Goal: Book appointment/travel/reservation

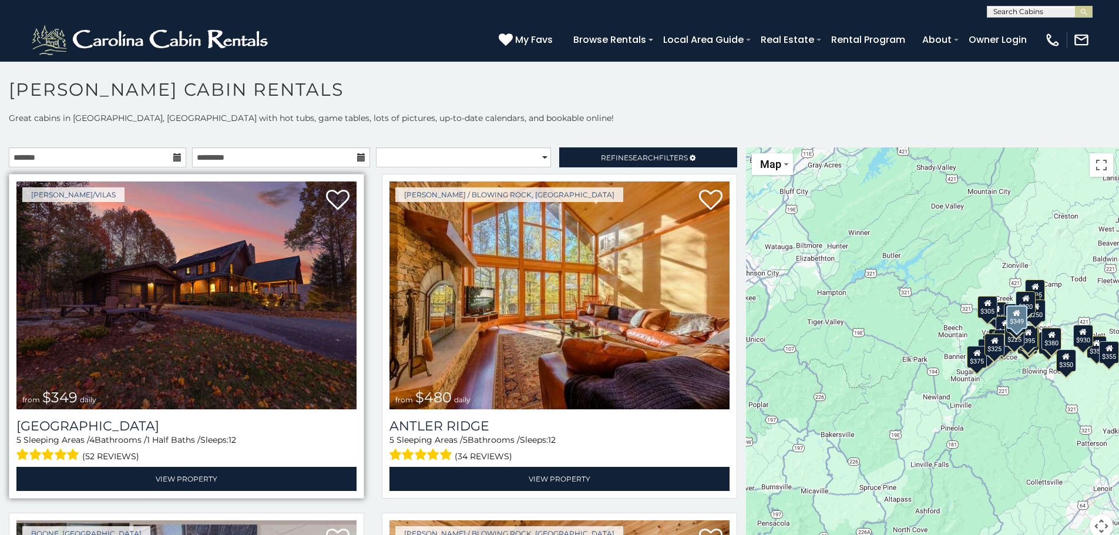
click at [231, 301] on img at bounding box center [186, 296] width 340 height 228
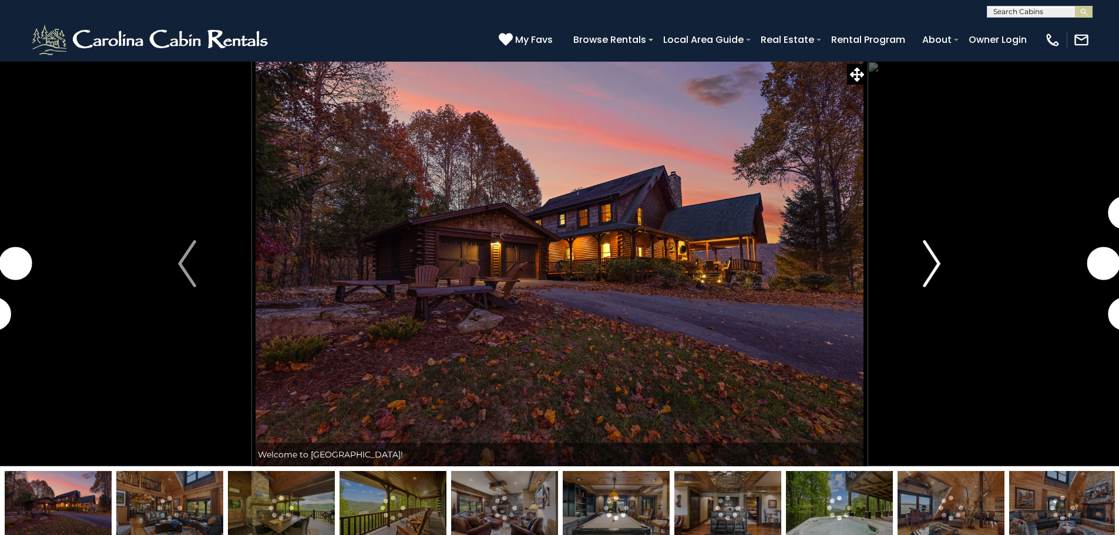
click at [938, 265] on img "Next" at bounding box center [932, 263] width 18 height 47
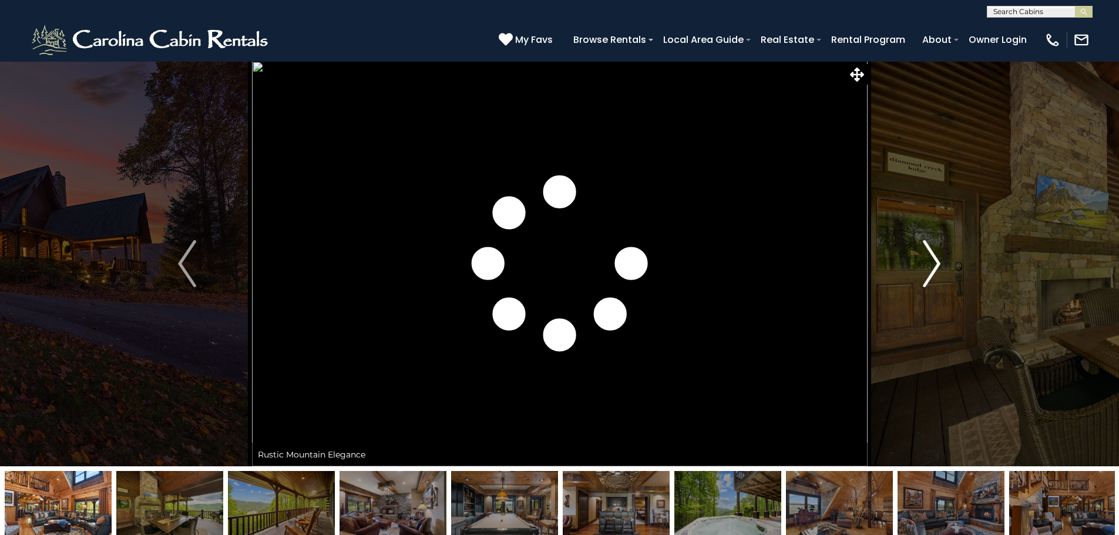
click at [934, 264] on img "Next" at bounding box center [932, 263] width 18 height 47
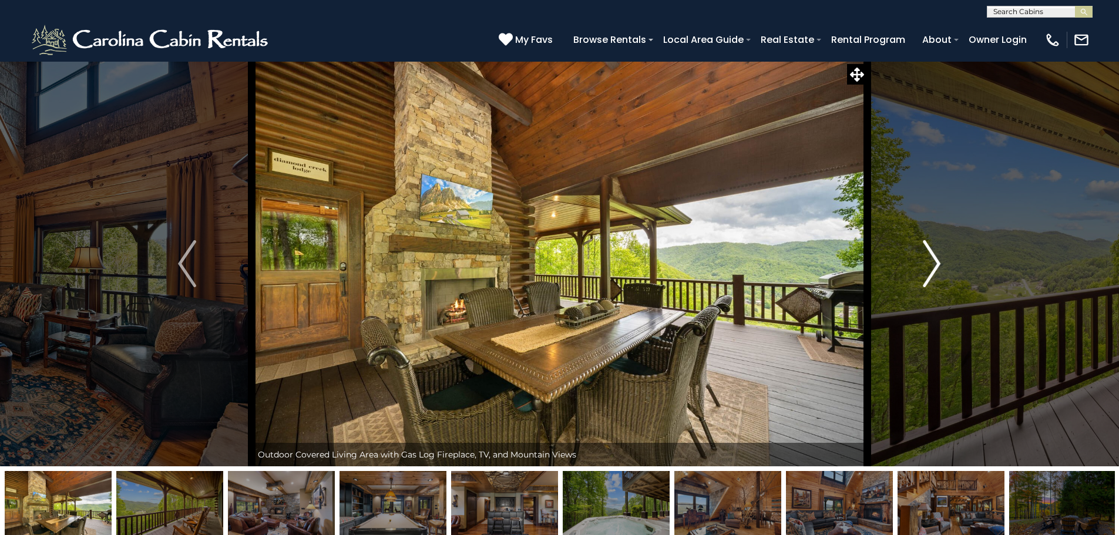
click at [932, 264] on img "Next" at bounding box center [932, 263] width 18 height 47
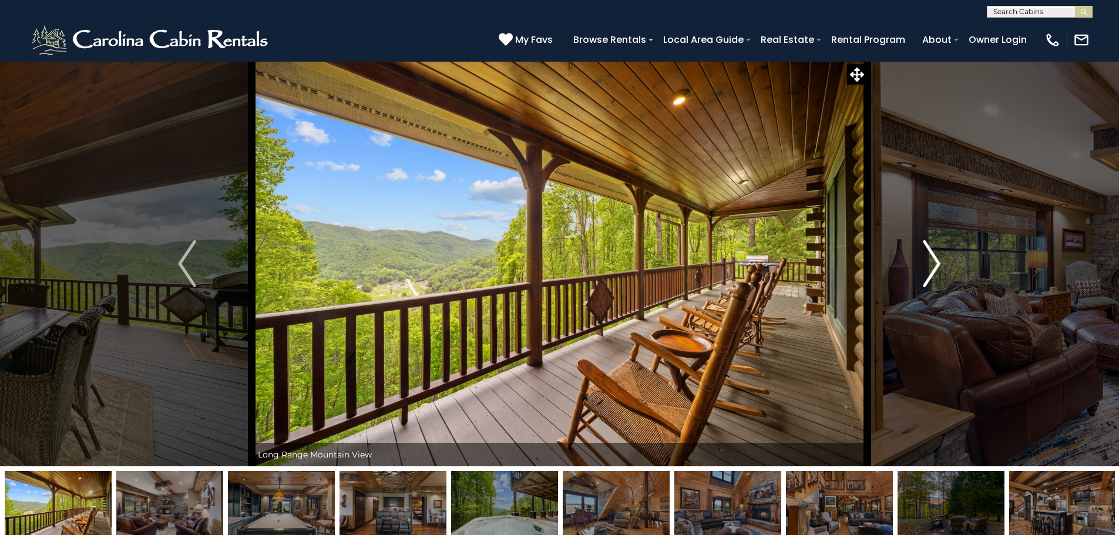
click at [932, 264] on img "Next" at bounding box center [932, 263] width 18 height 47
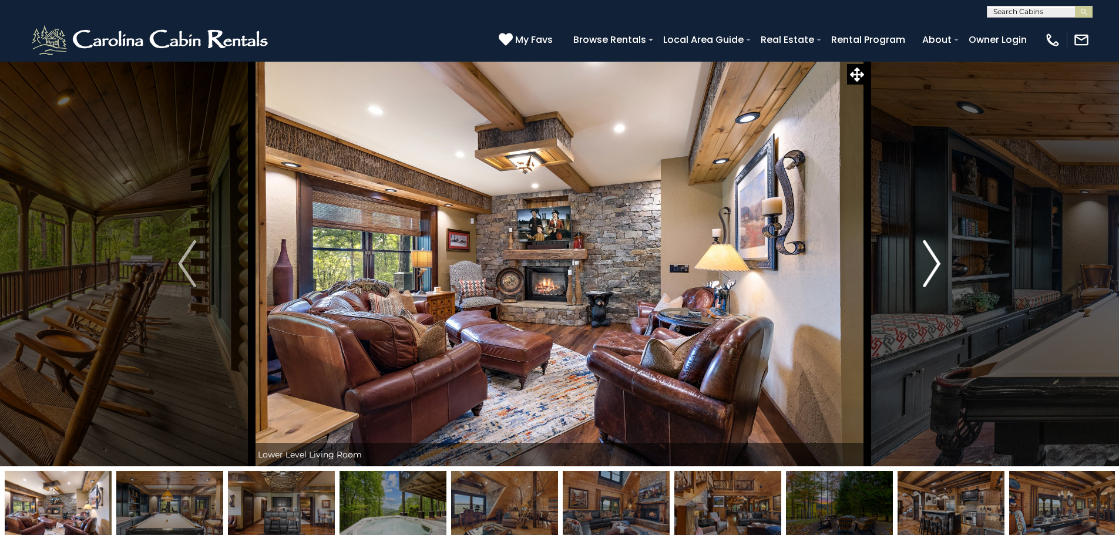
click at [931, 264] on img "Next" at bounding box center [932, 263] width 18 height 47
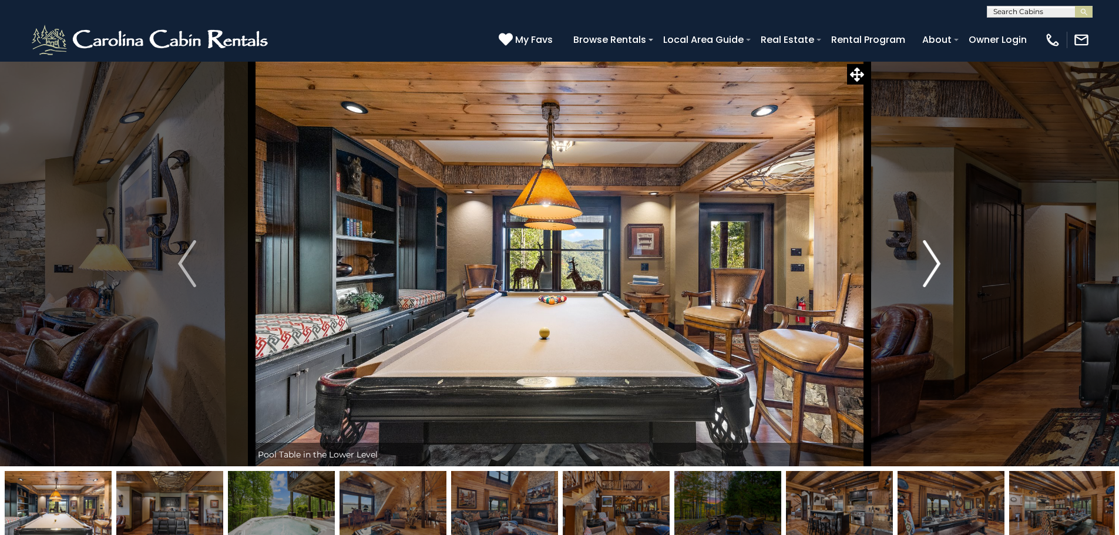
click at [931, 264] on img "Next" at bounding box center [932, 263] width 18 height 47
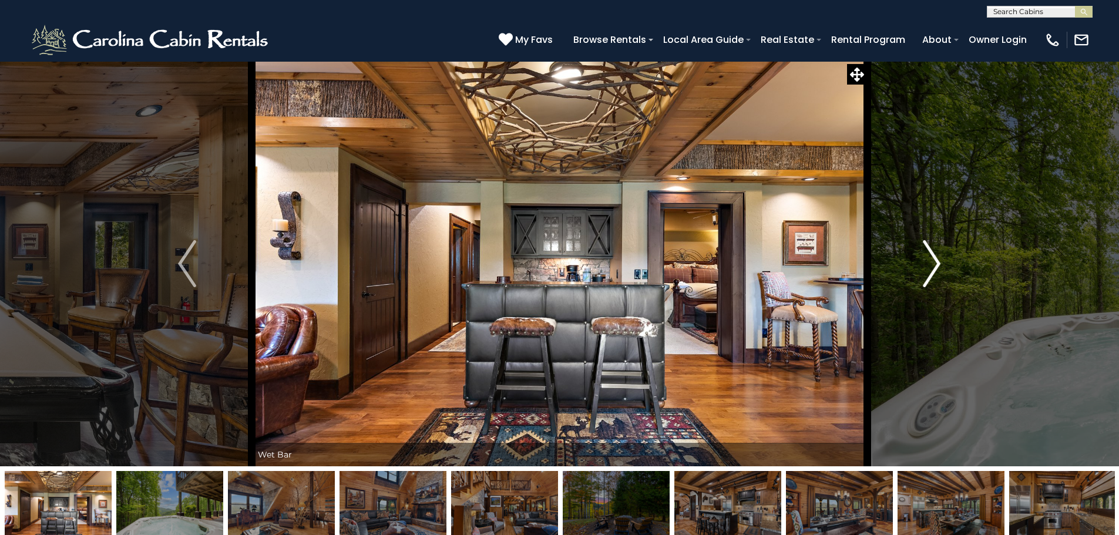
click at [931, 264] on img "Next" at bounding box center [932, 263] width 18 height 47
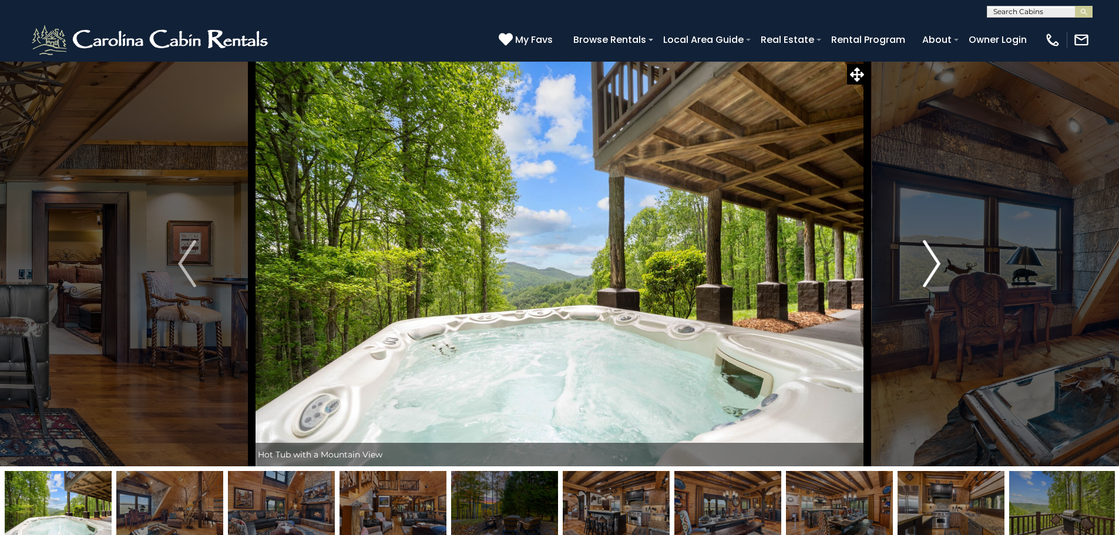
click at [931, 264] on img "Next" at bounding box center [932, 263] width 18 height 47
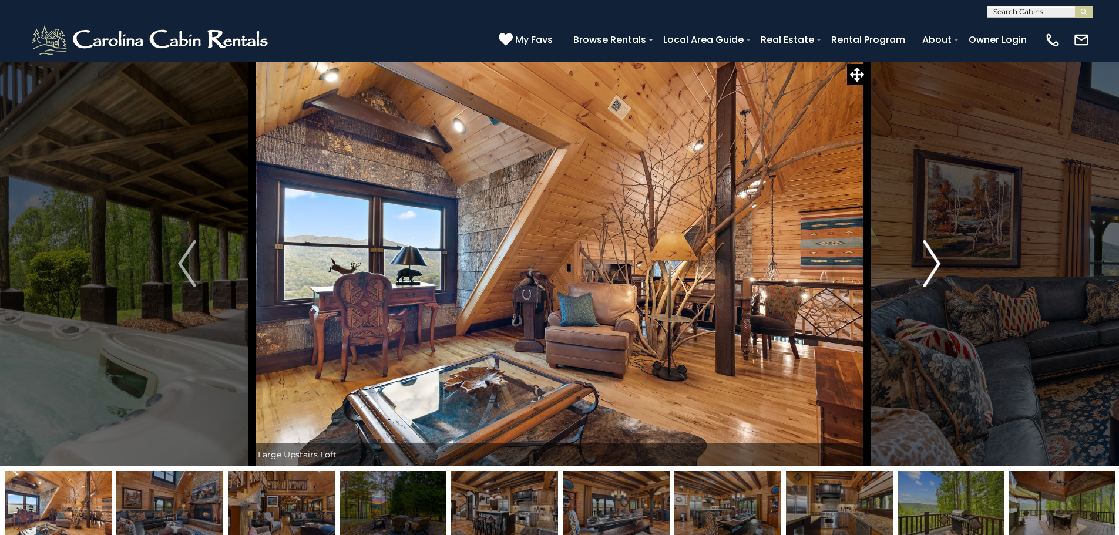
click at [931, 264] on img "Next" at bounding box center [932, 263] width 18 height 47
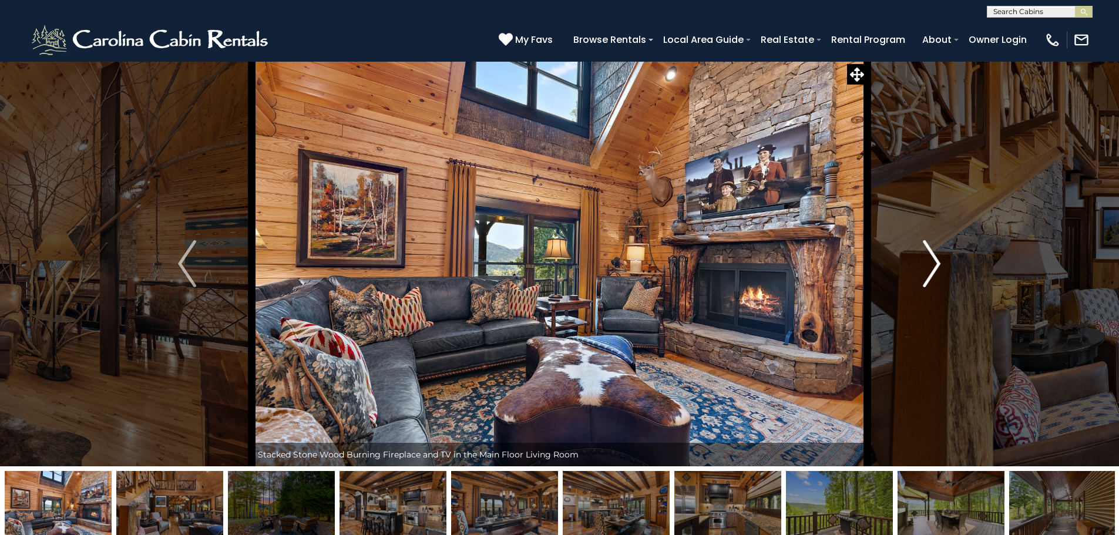
click at [931, 264] on img "Next" at bounding box center [932, 263] width 18 height 47
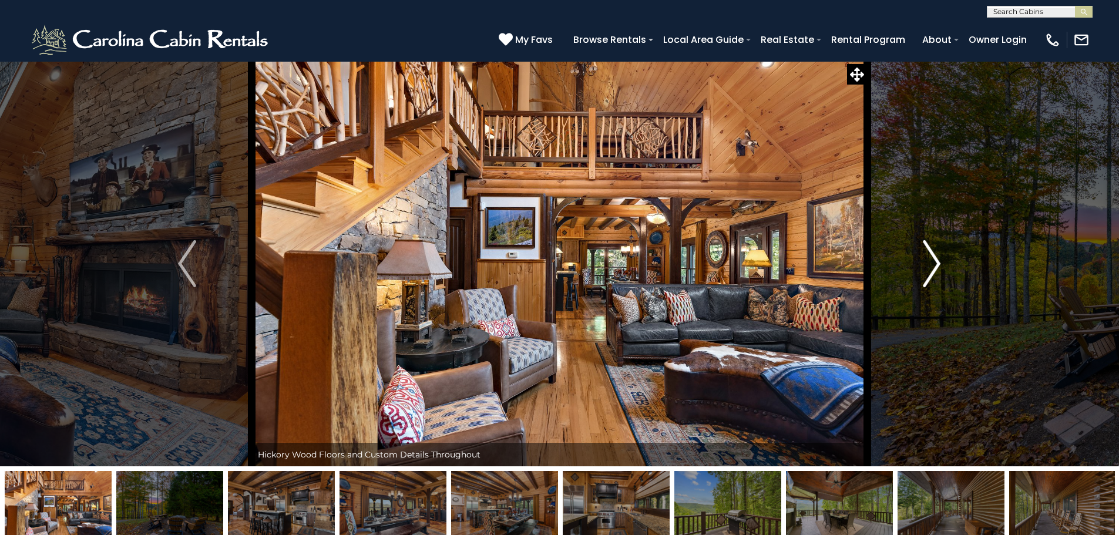
click at [931, 264] on img "Next" at bounding box center [932, 263] width 18 height 47
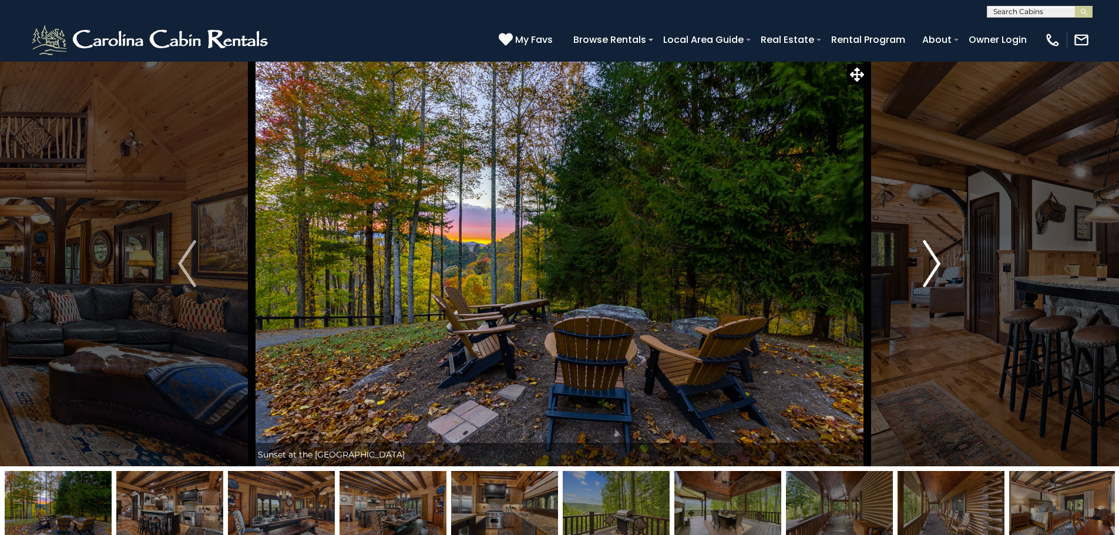
click at [931, 264] on img "Next" at bounding box center [932, 263] width 18 height 47
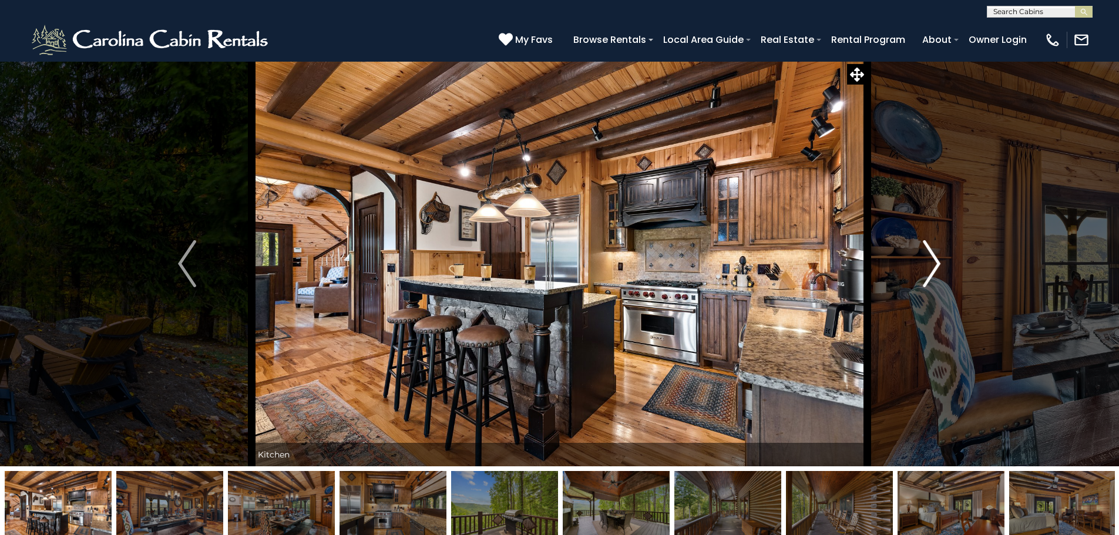
click at [931, 264] on img "Next" at bounding box center [932, 263] width 18 height 47
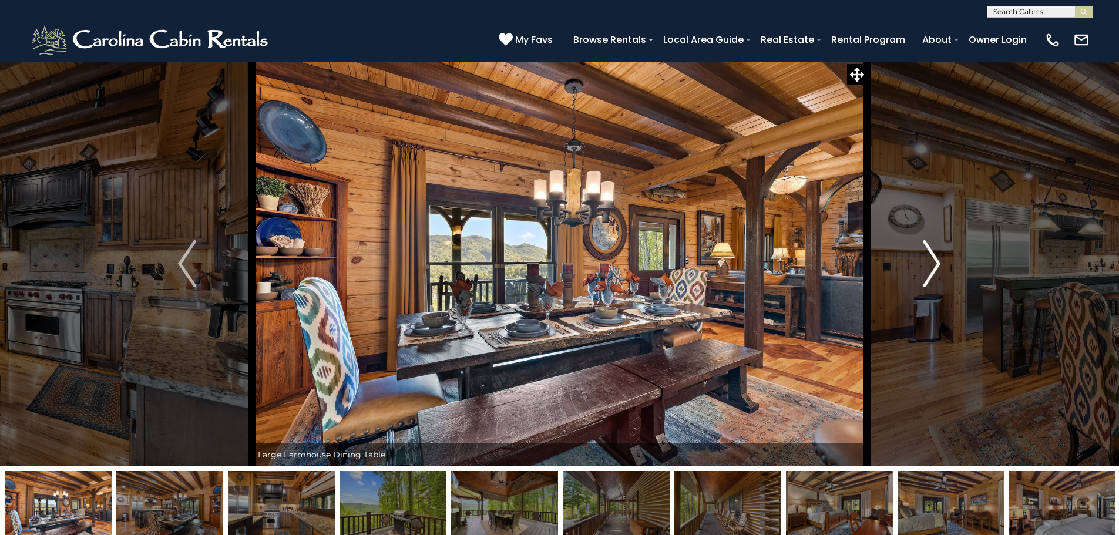
click at [931, 264] on img "Next" at bounding box center [932, 263] width 18 height 47
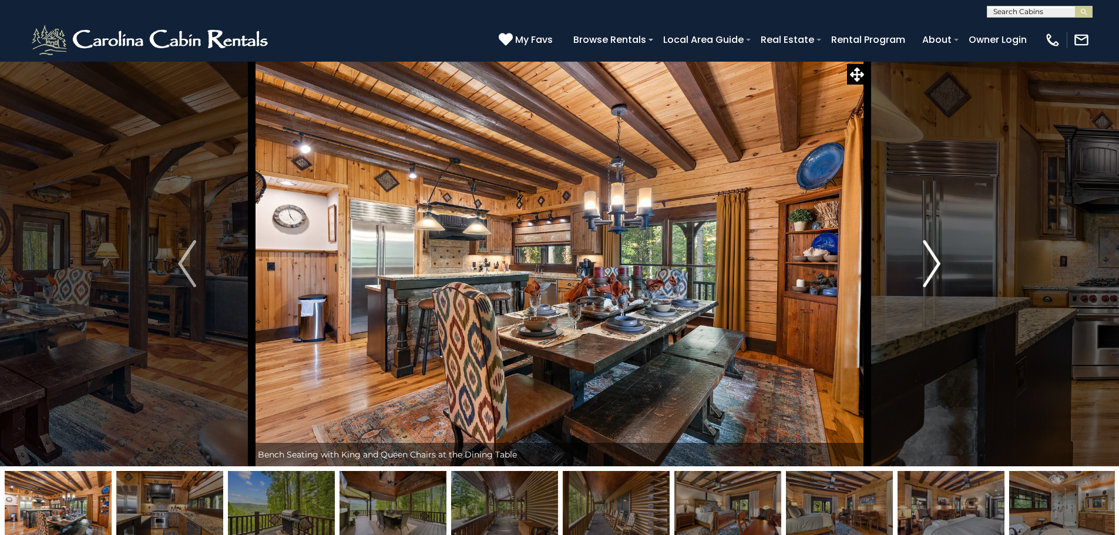
click at [934, 263] on img "Next" at bounding box center [932, 263] width 18 height 47
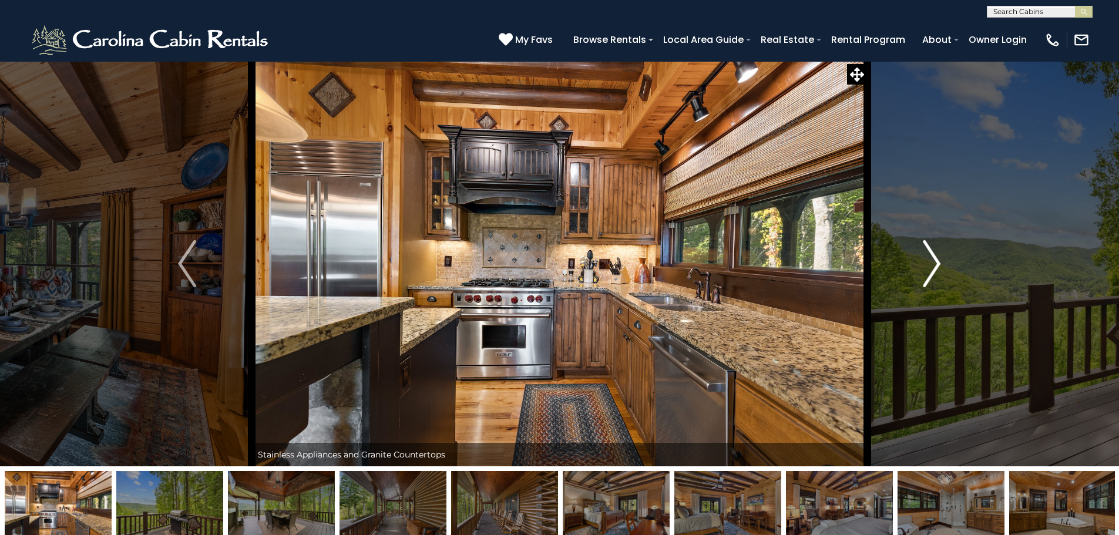
click at [934, 263] on img "Next" at bounding box center [932, 263] width 18 height 47
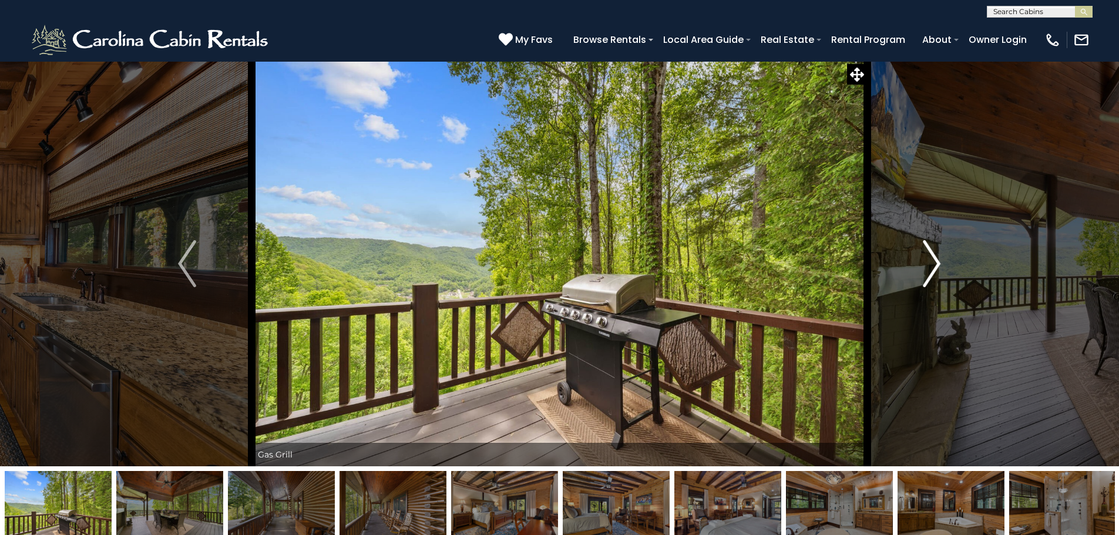
click at [934, 263] on img "Next" at bounding box center [932, 263] width 18 height 47
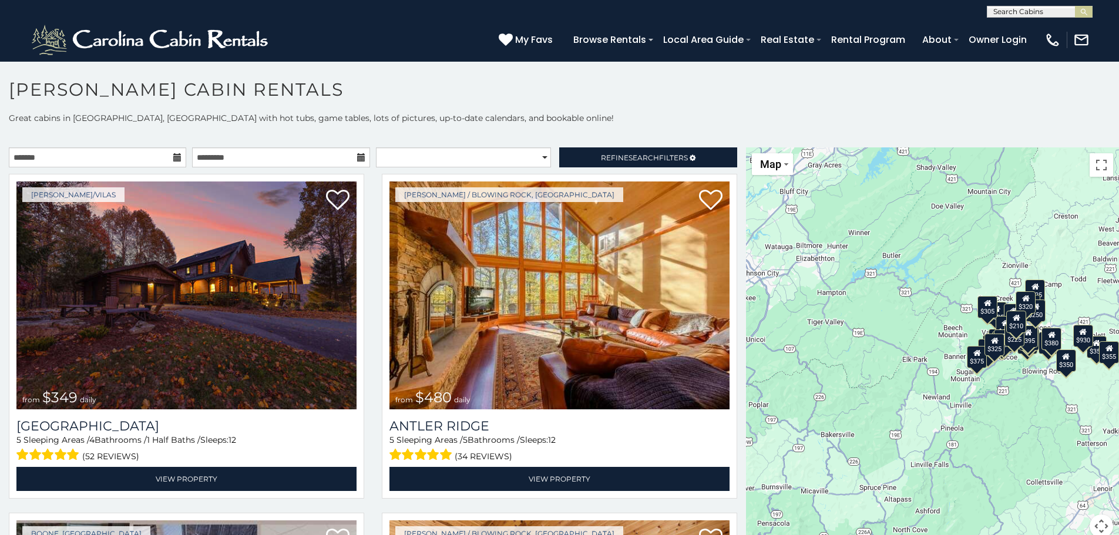
click at [177, 154] on icon at bounding box center [177, 157] width 8 height 8
click at [176, 156] on icon at bounding box center [177, 157] width 8 height 8
click at [70, 164] on input "text" at bounding box center [97, 157] width 177 height 20
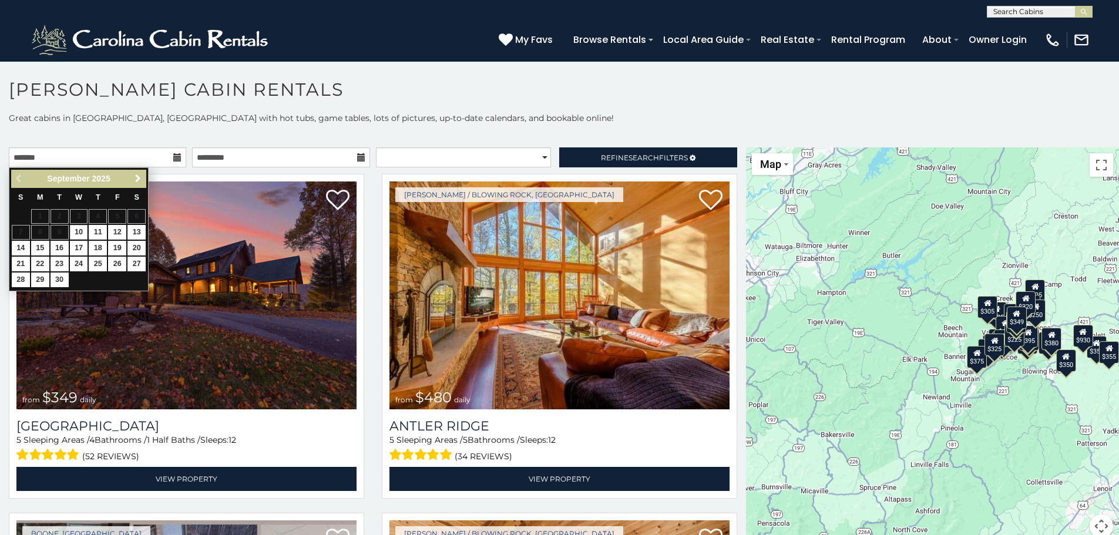
click at [137, 174] on span "Next" at bounding box center [137, 178] width 9 height 9
click at [113, 247] on link "19" at bounding box center [117, 248] width 18 height 15
type input "**********"
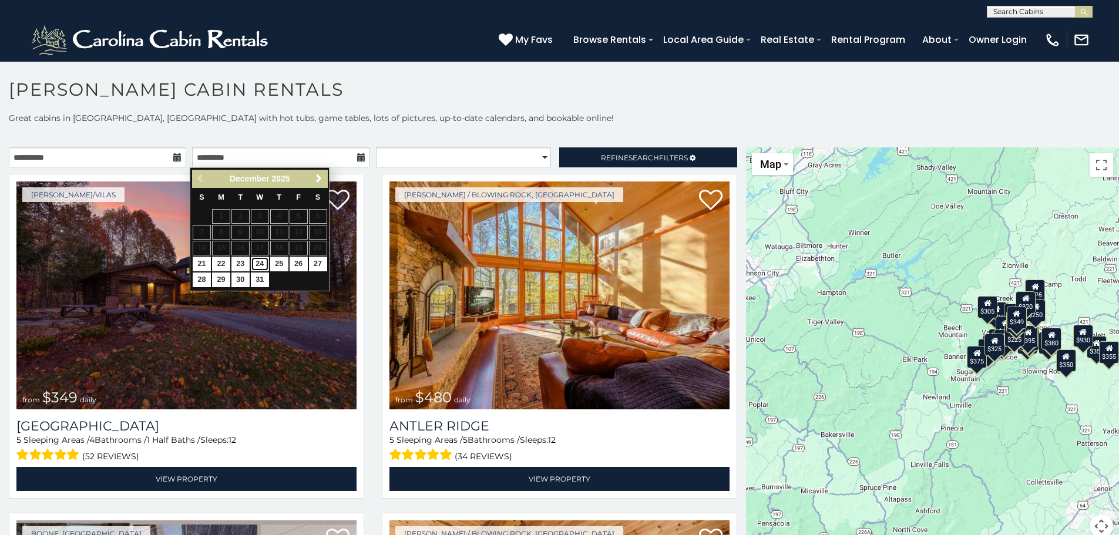
click at [255, 265] on link "24" at bounding box center [260, 264] width 18 height 15
type input "**********"
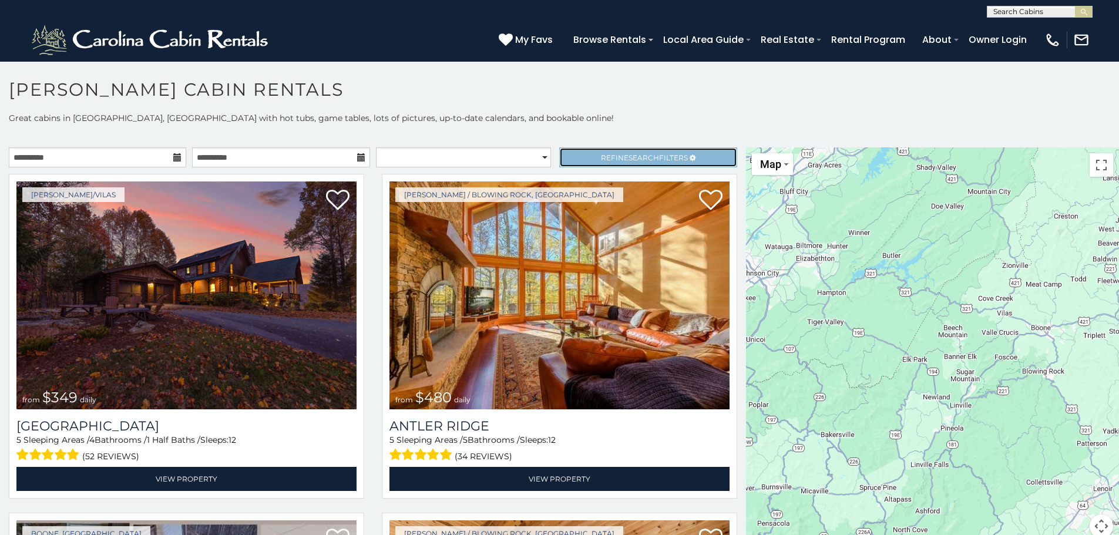
click at [632, 153] on span "Search" at bounding box center [644, 157] width 31 height 9
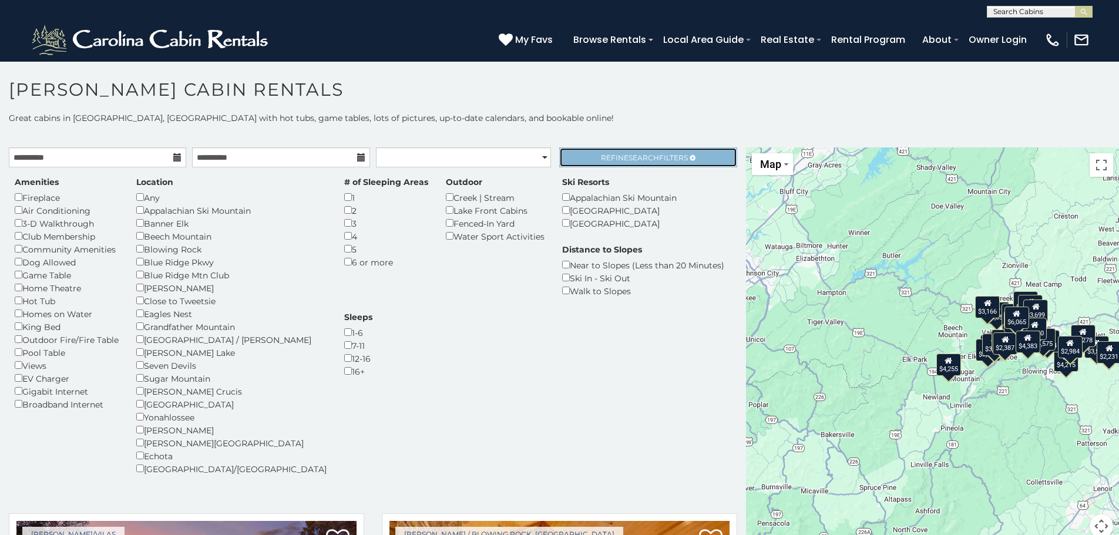
click at [643, 158] on span "Search" at bounding box center [644, 157] width 31 height 9
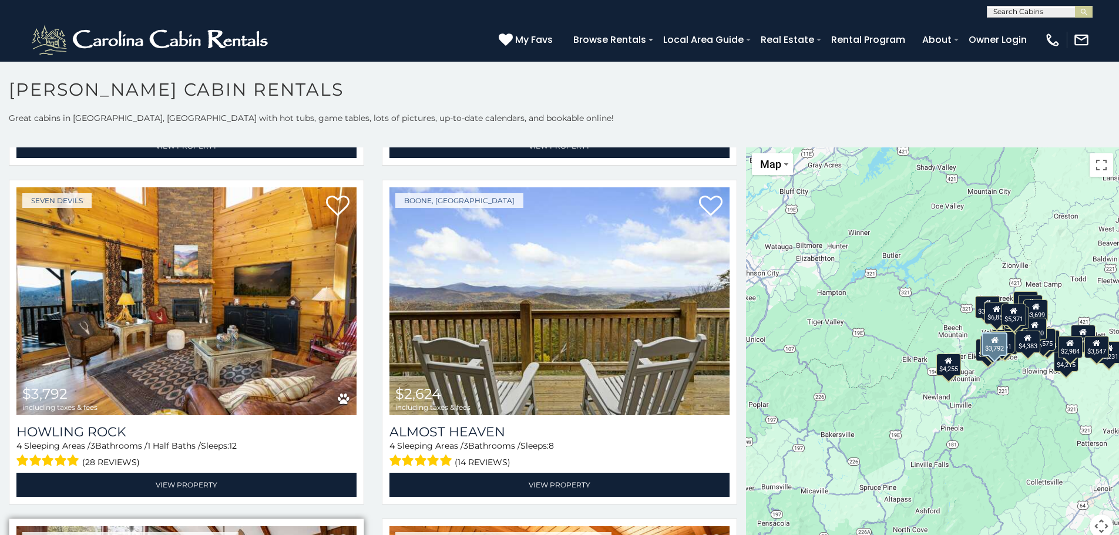
scroll to position [2174, 0]
